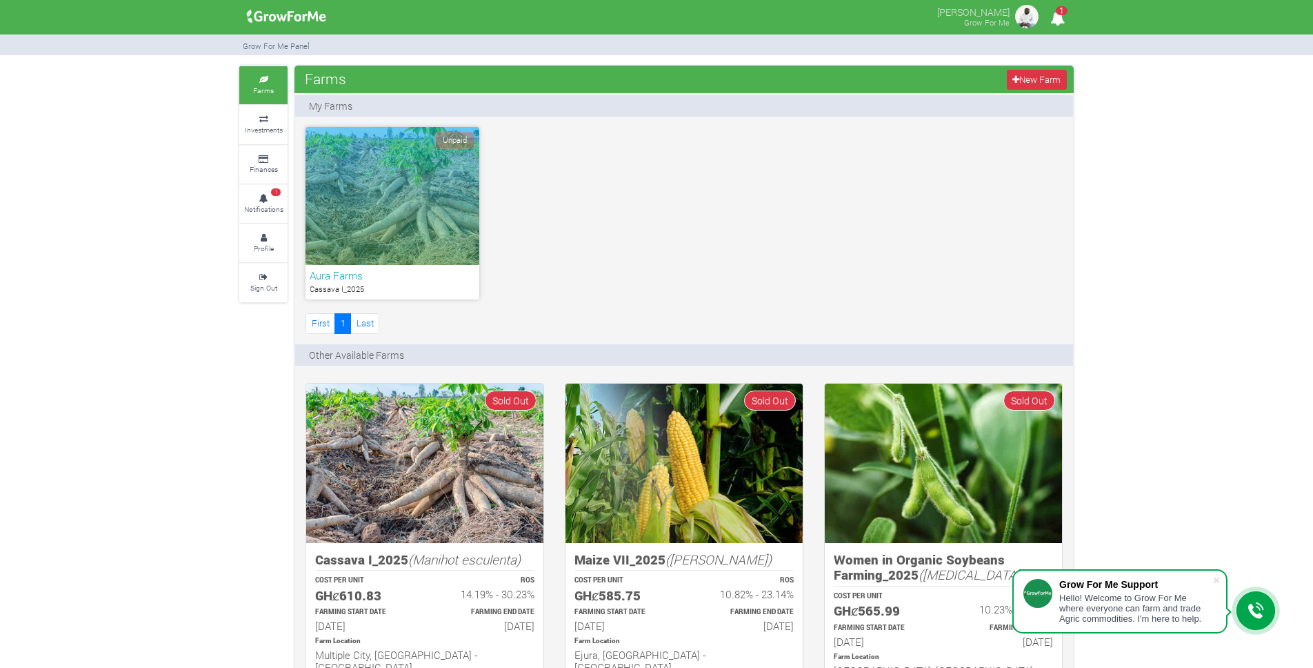
click at [1057, 20] on icon "1" at bounding box center [1057, 18] width 27 height 31
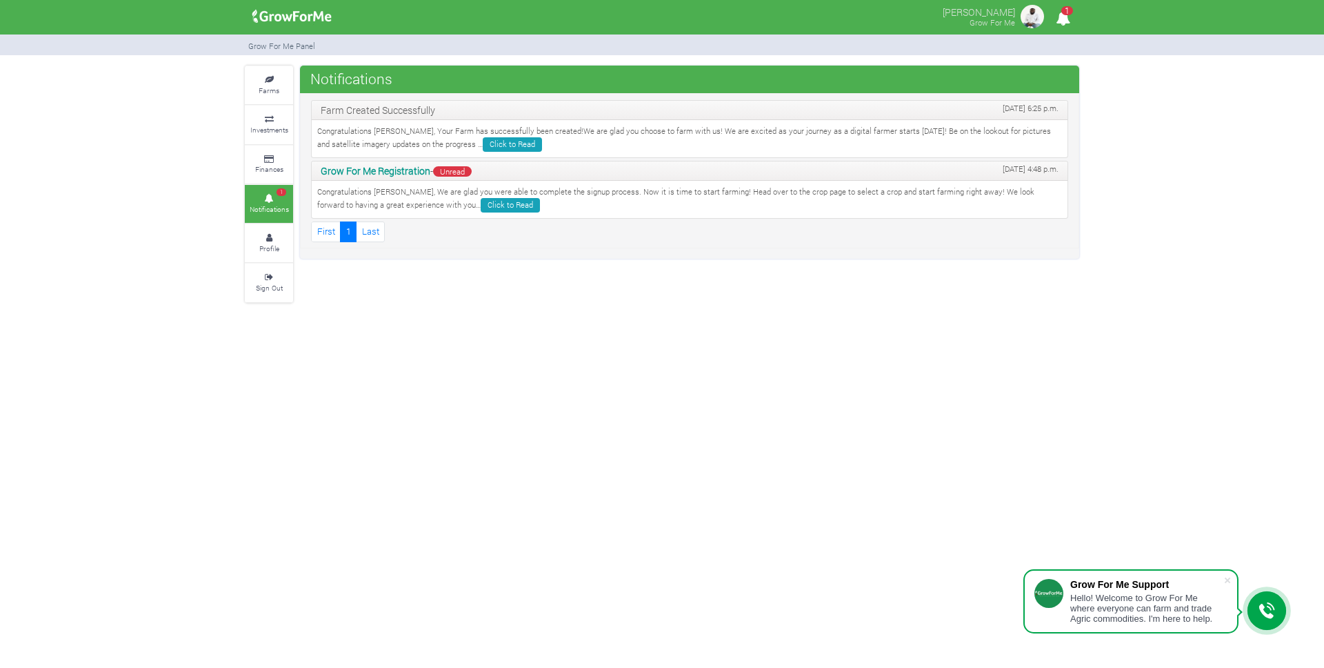
click at [411, 198] on p "Congratulations [PERSON_NAME], We are glad you were able to complete the signup…" at bounding box center [689, 199] width 745 height 26
click at [481, 204] on link "Click to Read" at bounding box center [510, 205] width 59 height 14
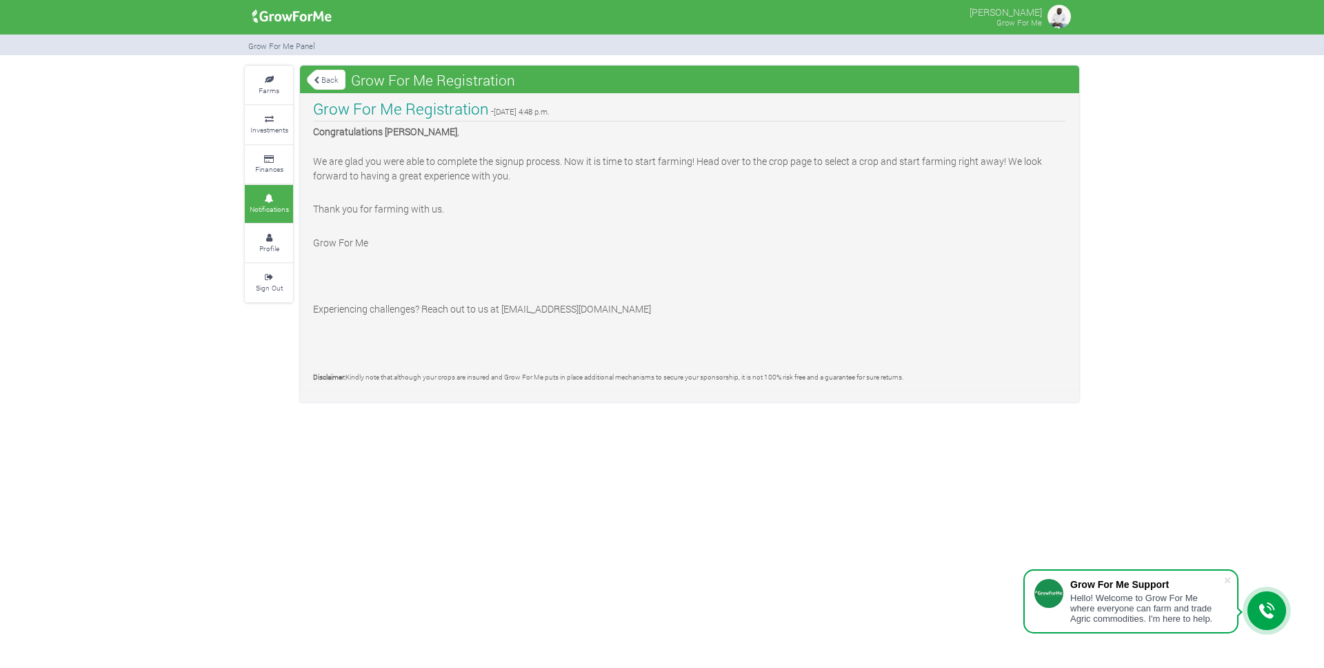
click at [321, 83] on link "Back" at bounding box center [326, 79] width 39 height 23
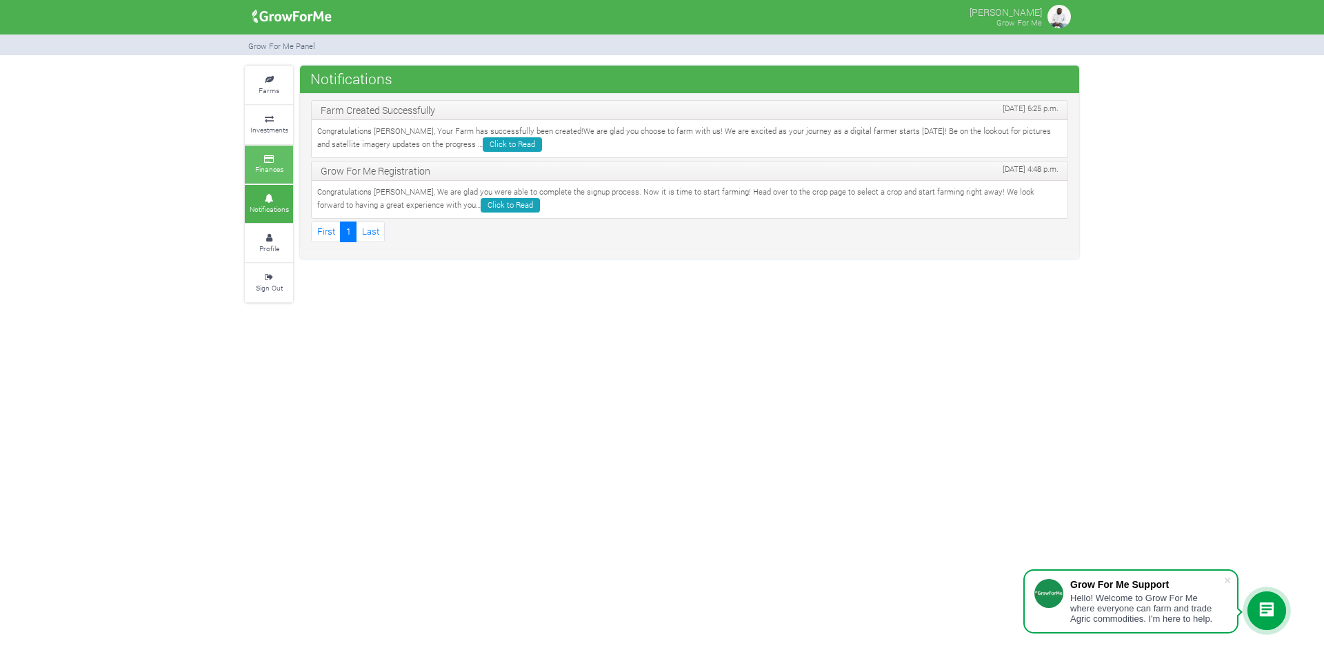
click at [261, 164] on small "Finances" at bounding box center [269, 169] width 28 height 10
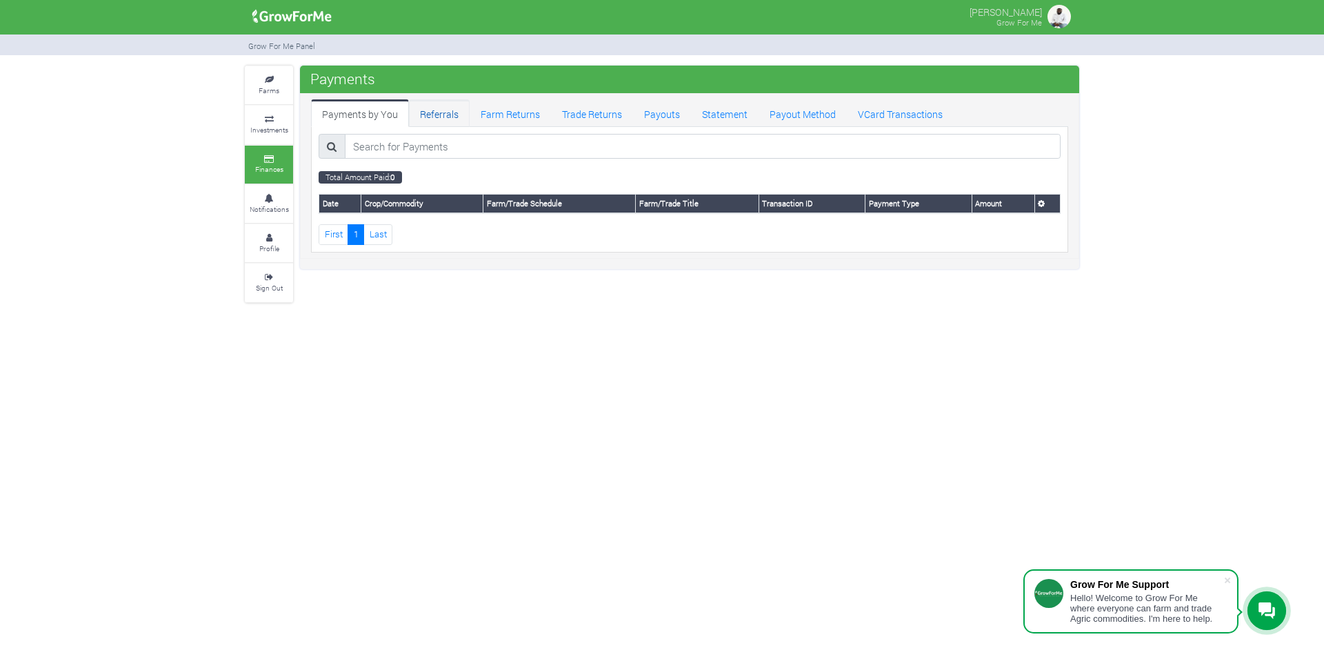
click at [435, 112] on link "Referrals" at bounding box center [439, 113] width 61 height 28
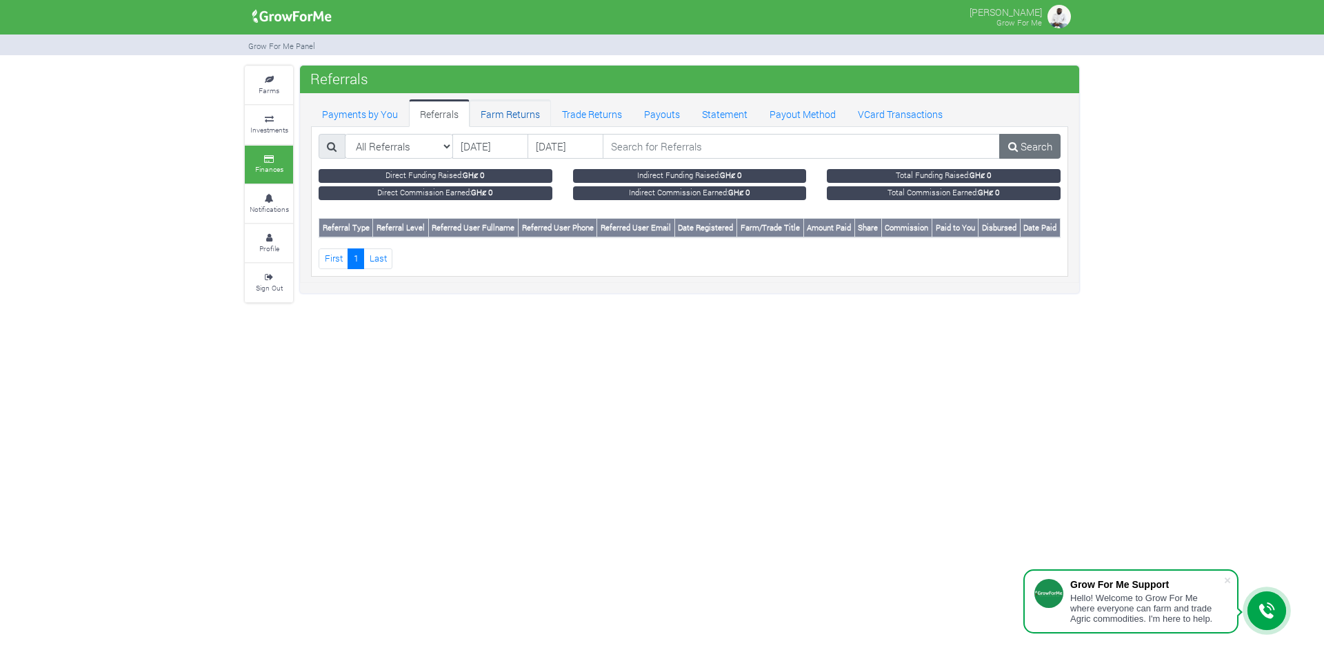
click at [513, 118] on link "Farm Returns" at bounding box center [510, 113] width 81 height 28
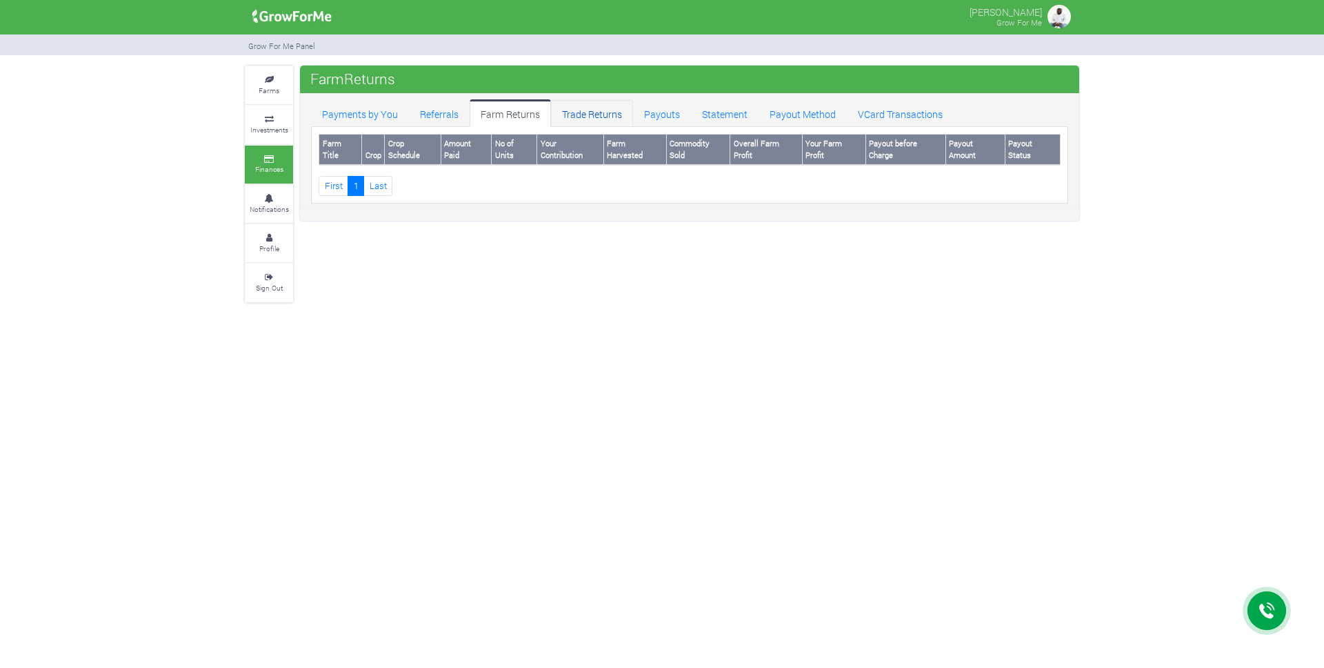
click at [579, 116] on link "Trade Returns" at bounding box center [592, 113] width 82 height 28
